Goal: Transaction & Acquisition: Purchase product/service

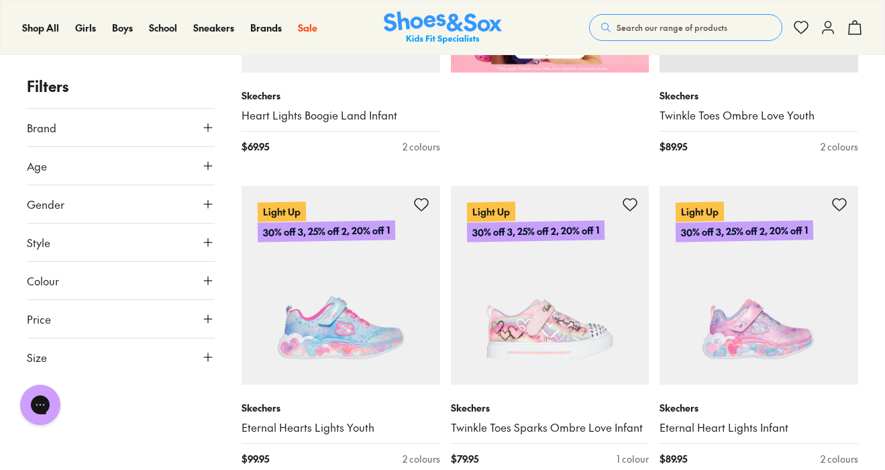
scroll to position [800, 0]
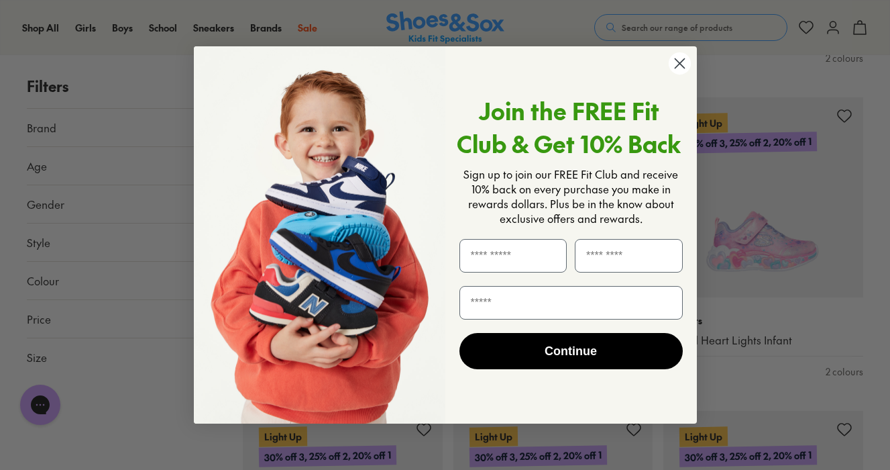
click at [678, 66] on circle "Close dialog" at bounding box center [679, 63] width 22 height 22
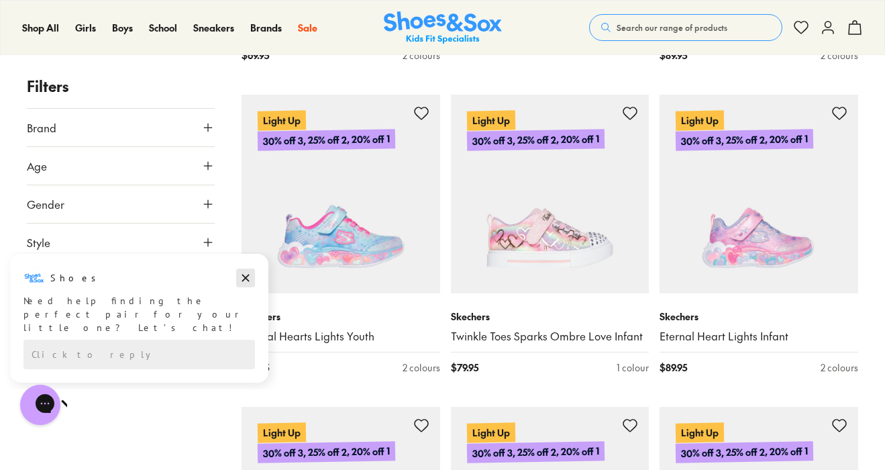
drag, startPoint x: 246, startPoint y: 280, endPoint x: 247, endPoint y: 532, distance: 252.2
click at [246, 280] on icon "Dismiss campaign" at bounding box center [245, 278] width 13 height 16
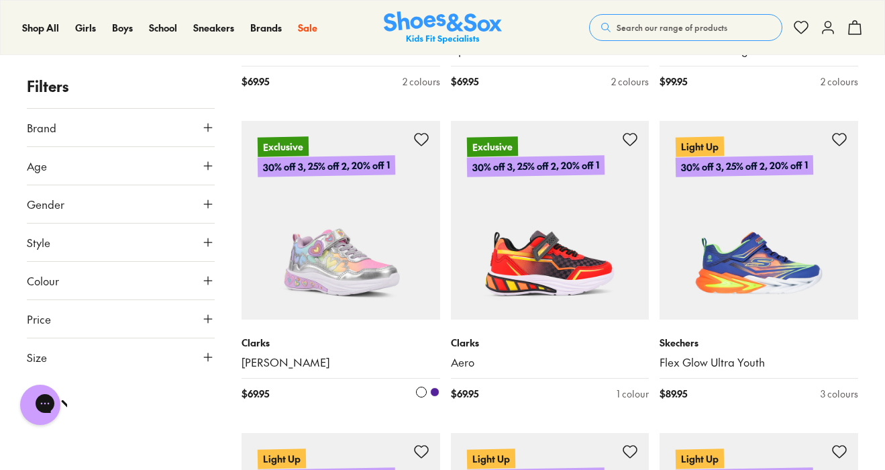
scroll to position [2877, 0]
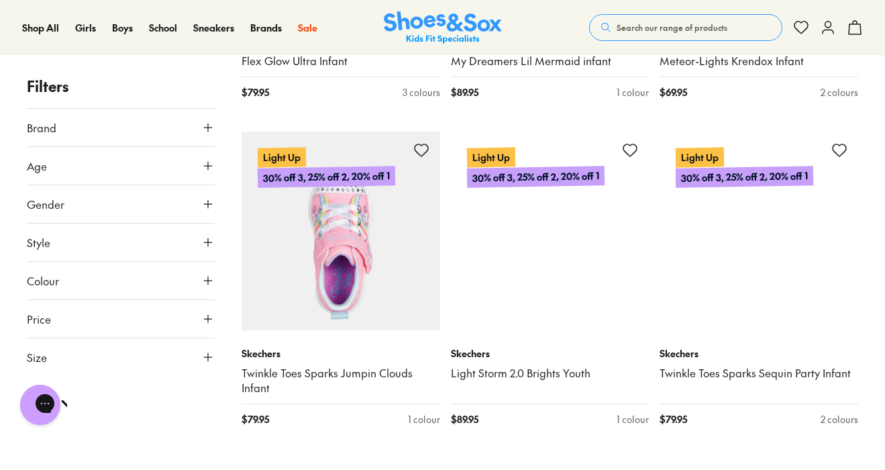
scroll to position [3758, 0]
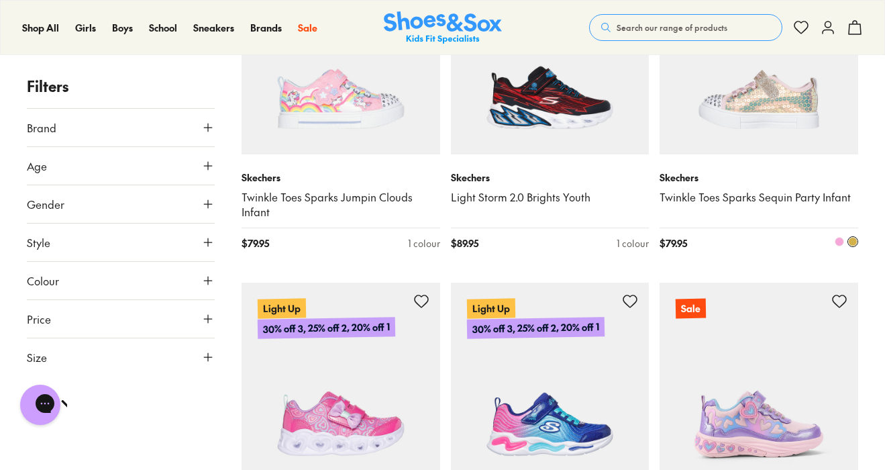
click at [737, 190] on link "Twinkle Toes Sparks Sequin Party Infant" at bounding box center [758, 197] width 199 height 15
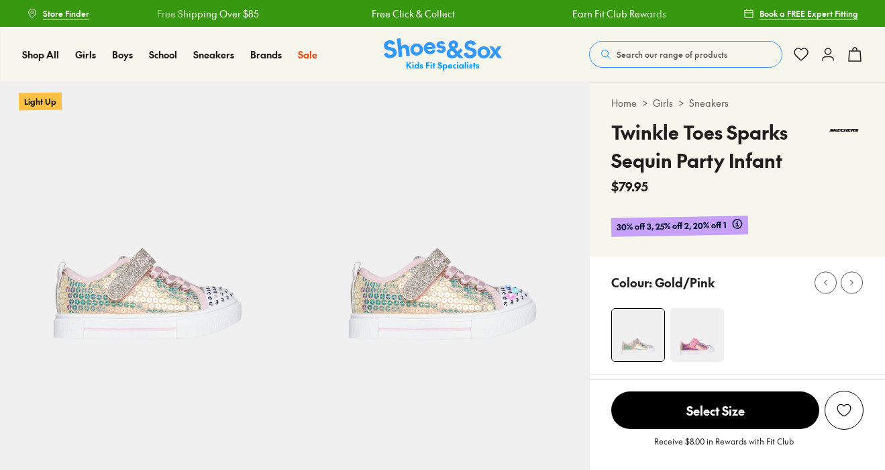
select select "*"
click at [704, 353] on img at bounding box center [697, 335] width 54 height 54
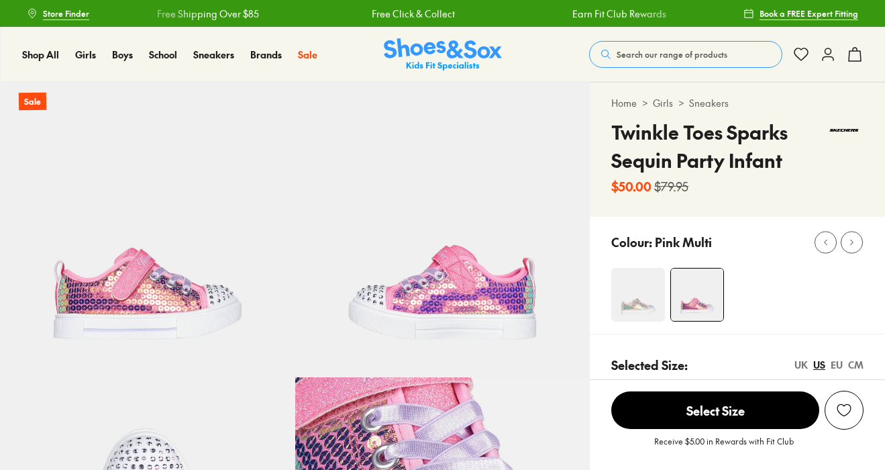
select select "*"
